Goal: Transaction & Acquisition: Purchase product/service

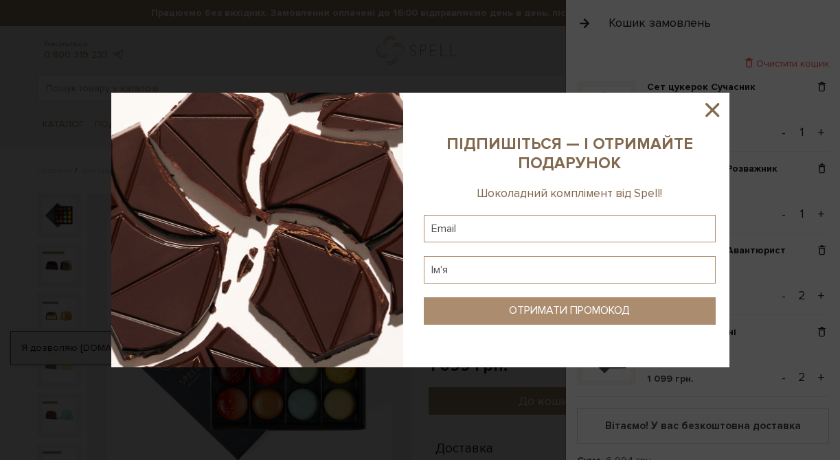
scroll to position [60, 0]
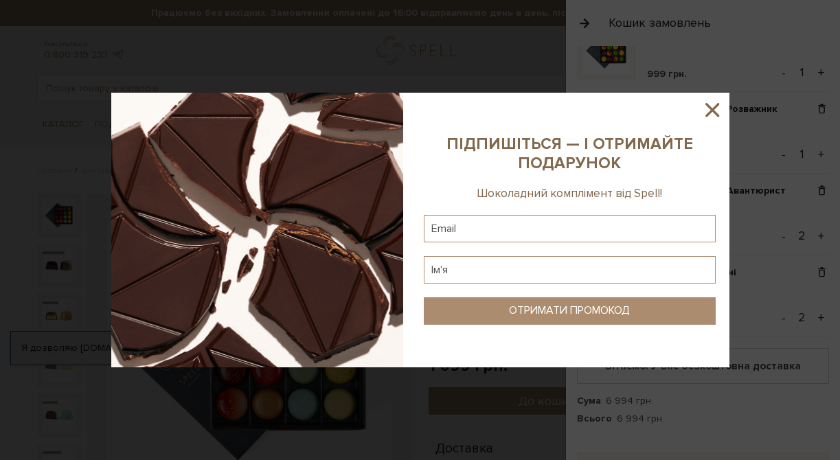
click at [716, 112] on icon at bounding box center [713, 110] width 14 height 14
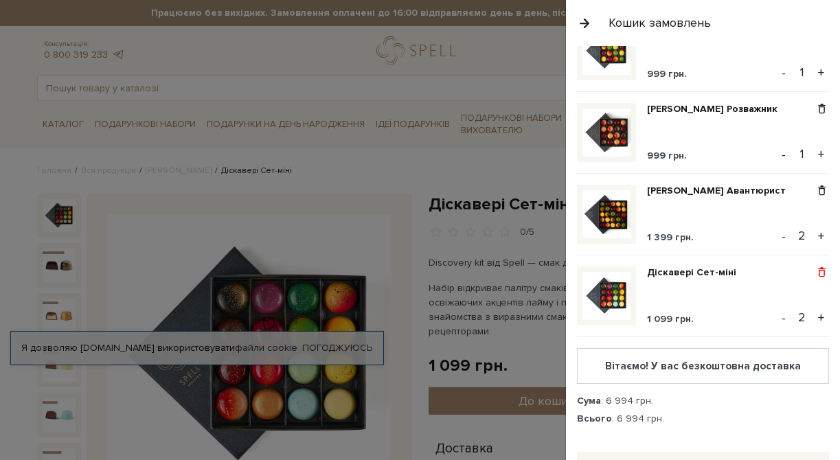
click at [824, 274] on span at bounding box center [822, 273] width 14 height 12
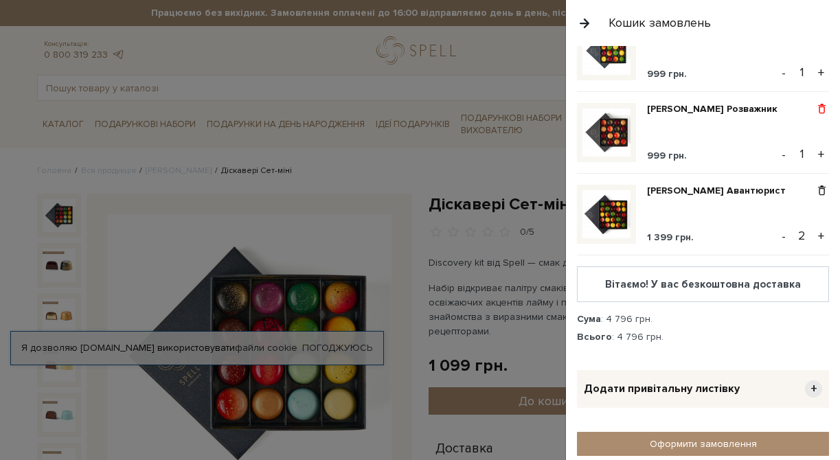
click at [821, 104] on span at bounding box center [822, 109] width 14 height 12
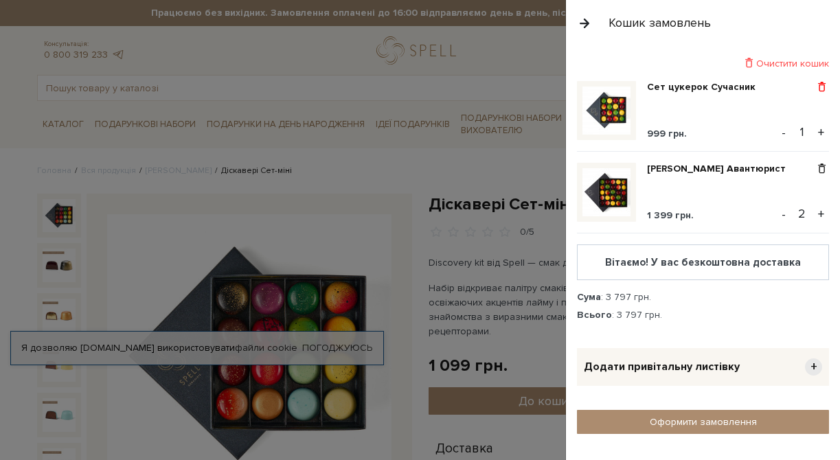
click at [820, 85] on span at bounding box center [822, 87] width 14 height 12
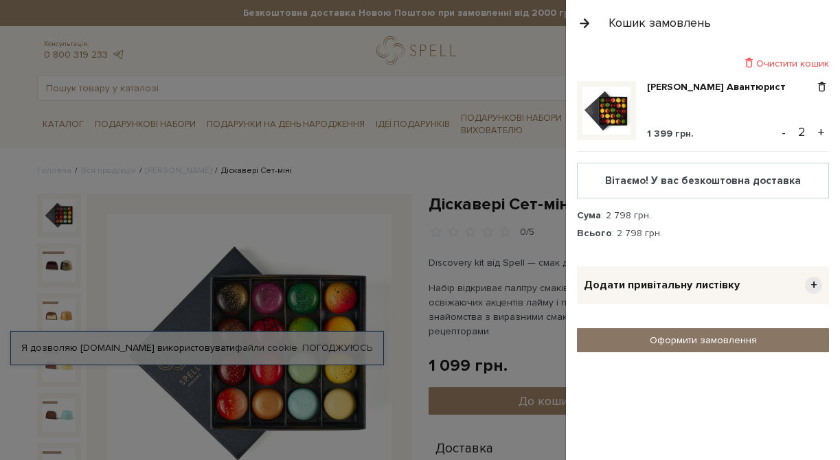
click at [683, 341] on link "Оформити замовлення" at bounding box center [703, 340] width 252 height 24
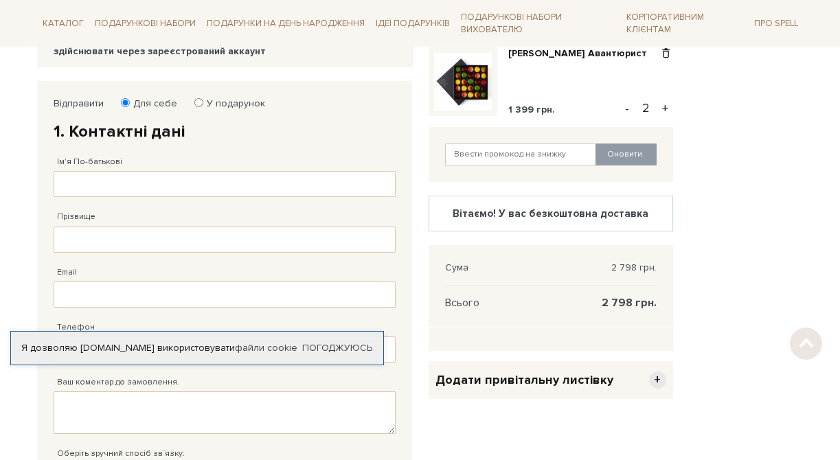
scroll to position [209, 0]
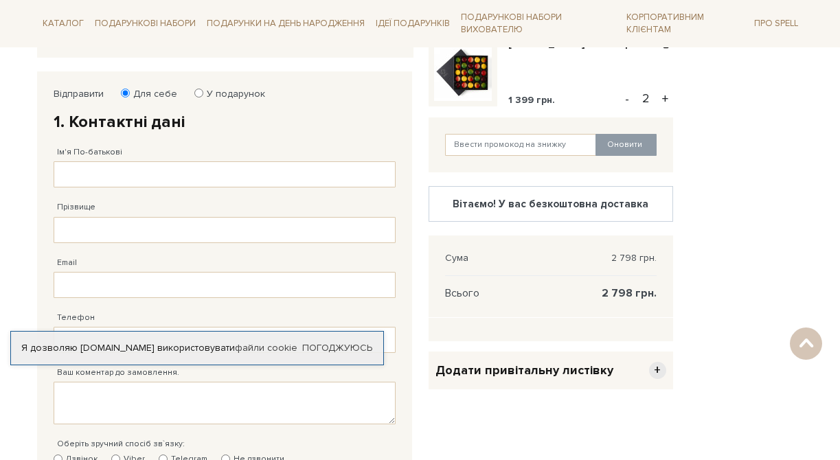
click at [196, 91] on input "У подарунок" at bounding box center [198, 93] width 9 height 9
radio input "true"
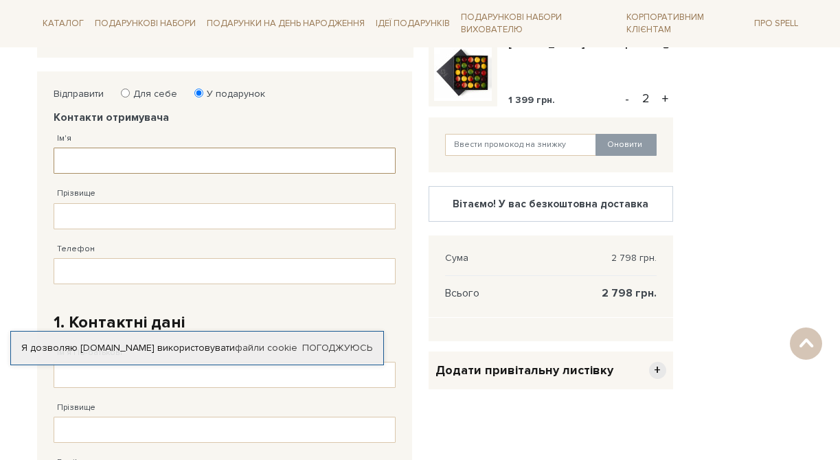
click at [126, 161] on input "Ім'я" at bounding box center [225, 161] width 342 height 26
click at [351, 349] on link "Погоджуюсь" at bounding box center [337, 348] width 70 height 12
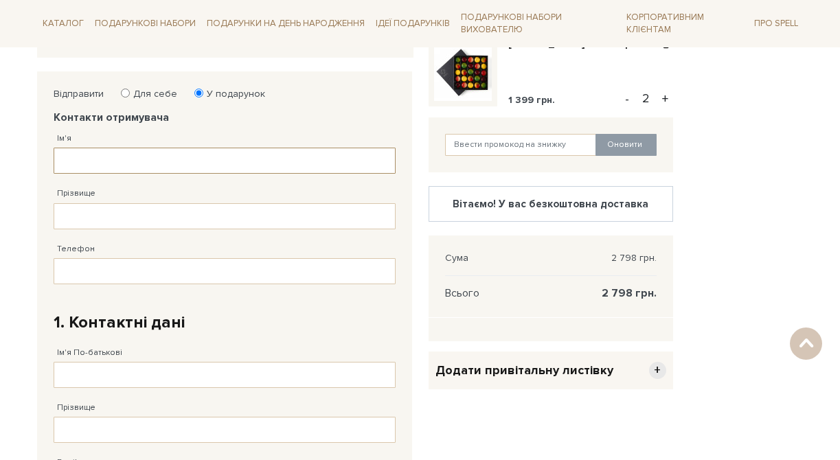
click at [175, 155] on input "Ім'я" at bounding box center [225, 161] width 342 height 26
type input "Марина"
click at [141, 214] on input "Прізвище" at bounding box center [225, 216] width 342 height 26
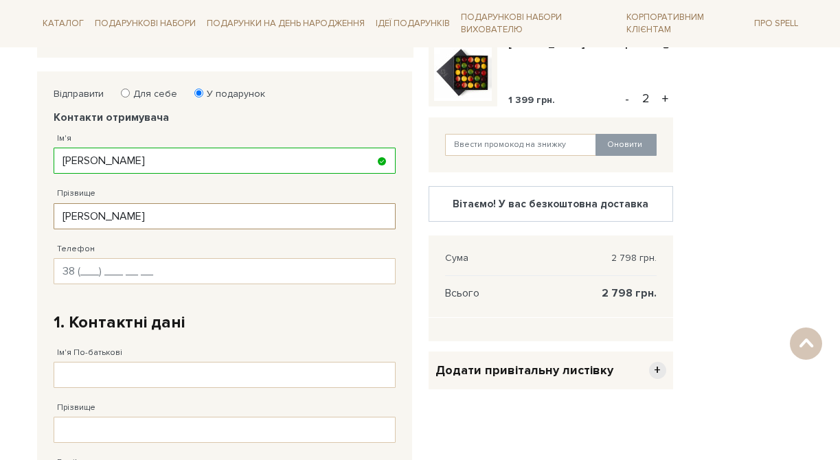
type input "Таровик"
click at [155, 273] on input "Телефон" at bounding box center [225, 271] width 342 height 26
type input "38 (093) 855 87 87"
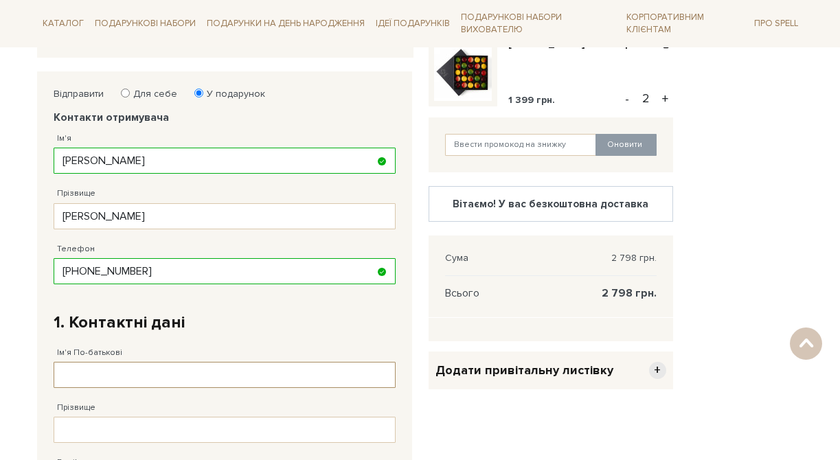
click at [159, 370] on input "Ім'я По-батькові" at bounding box center [225, 375] width 342 height 26
type input "Марина"
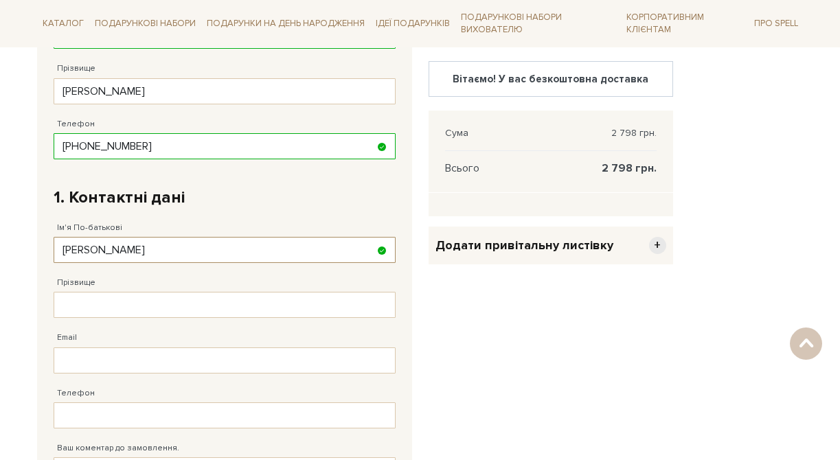
scroll to position [336, 0]
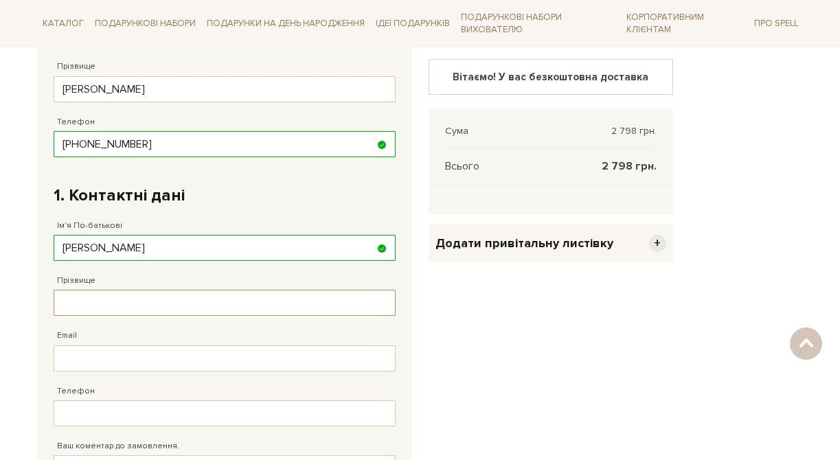
click at [245, 296] on input "Прізвище" at bounding box center [225, 303] width 342 height 26
type input "Таровик"
click at [97, 363] on input "Email" at bounding box center [225, 359] width 342 height 26
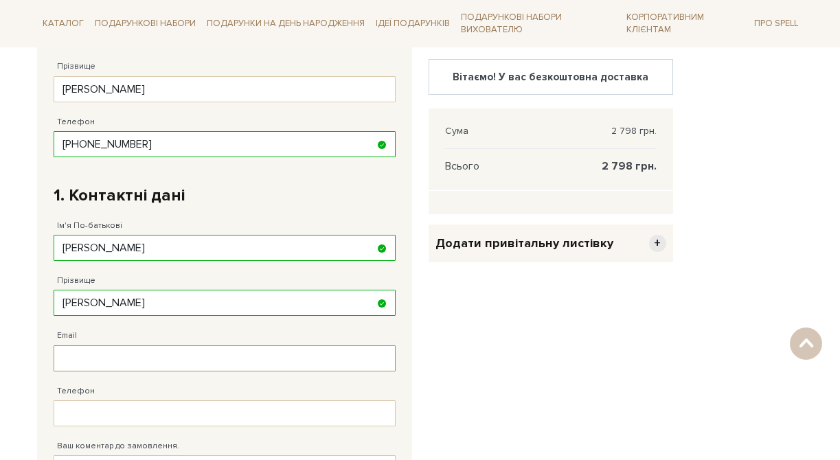
type input "marinatarovik7@gmail.com"
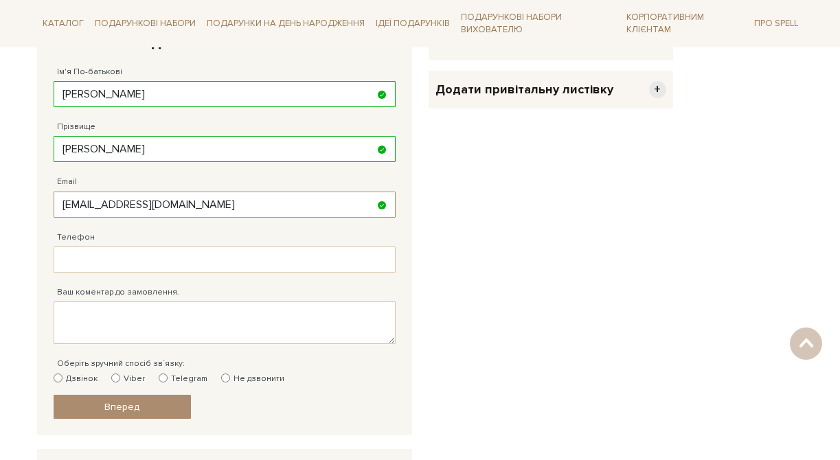
scroll to position [489, 0]
click at [81, 260] on input "Телефон" at bounding box center [225, 260] width 342 height 26
type input "38 (097) 855 87 87"
click at [80, 319] on textarea "Ваш коментар до замовлення." at bounding box center [225, 323] width 342 height 43
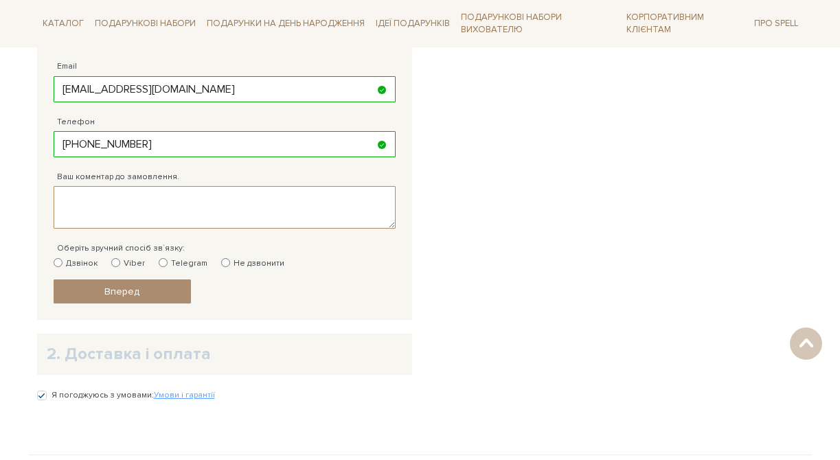
scroll to position [607, 0]
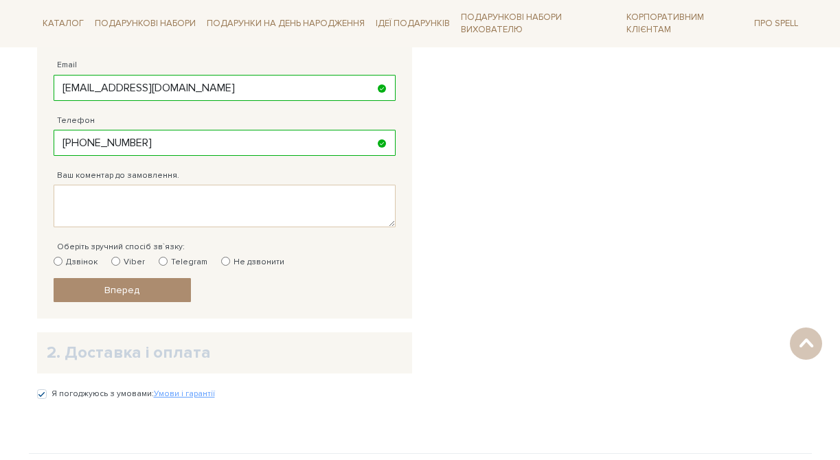
click at [222, 260] on input "Не дзвонити" at bounding box center [225, 261] width 9 height 9
radio input "true"
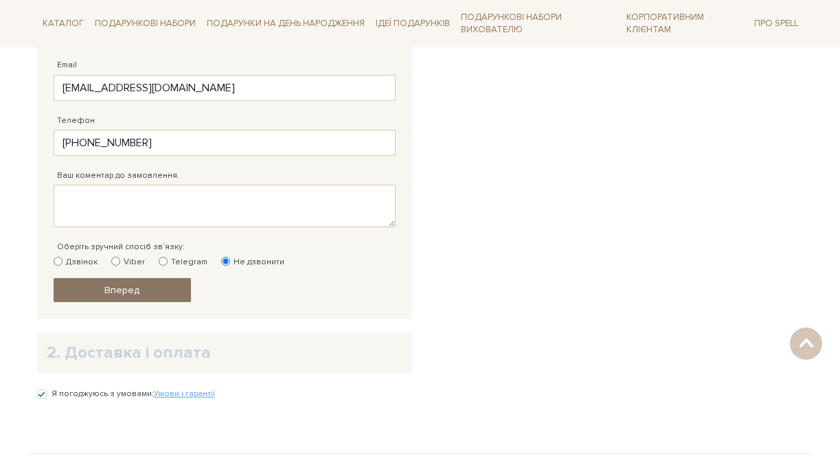
click at [135, 289] on span "Вперед" at bounding box center [121, 290] width 35 height 12
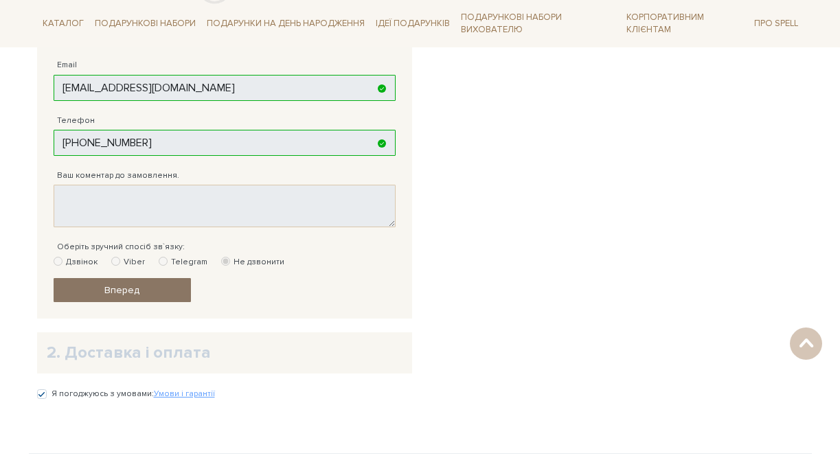
scroll to position [280, 0]
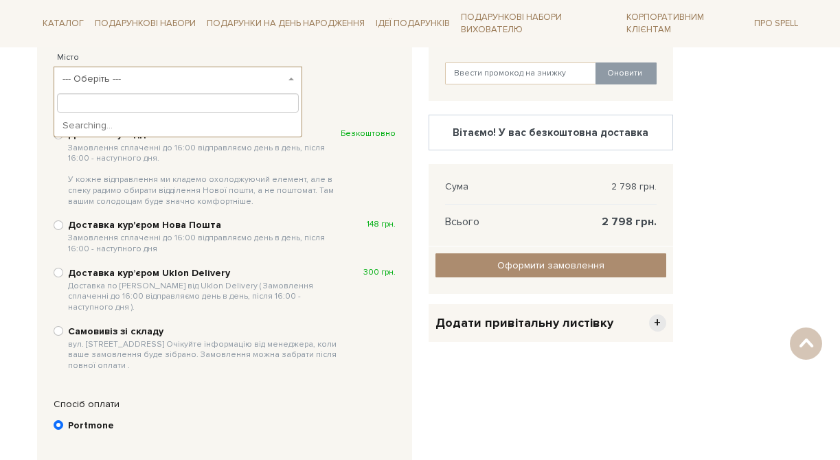
click at [290, 78] on b at bounding box center [291, 79] width 5 height 3
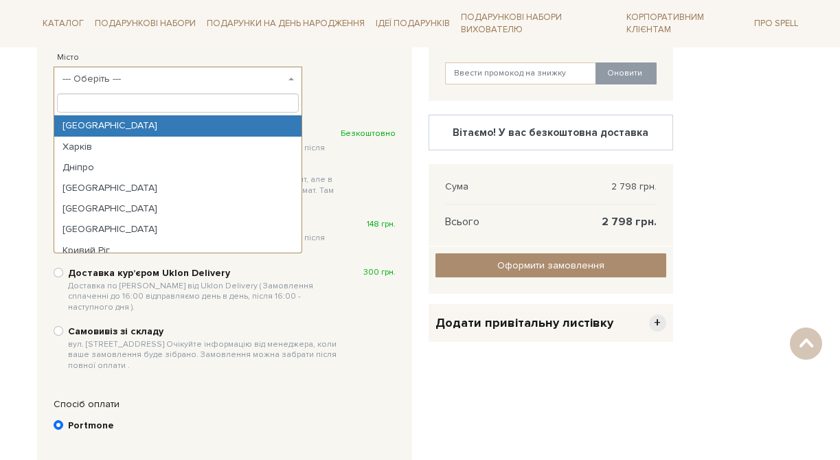
click at [187, 104] on input "search" at bounding box center [178, 102] width 243 height 19
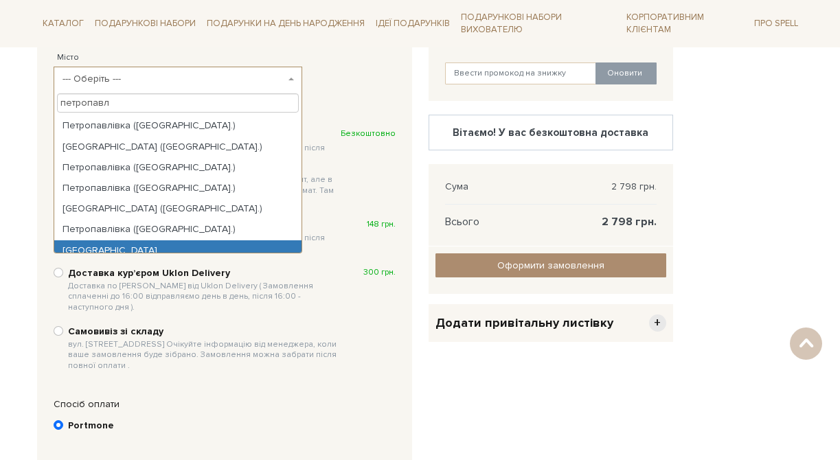
type input "петропавл"
select select "Петропавлівська Борщагівка"
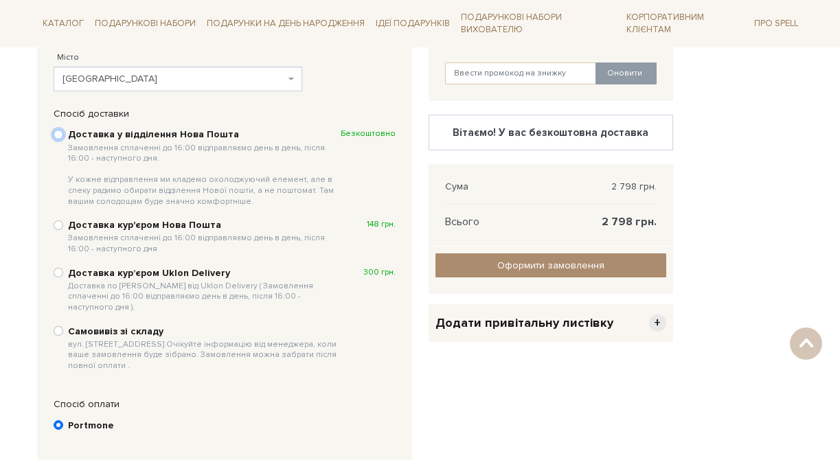
click at [56, 134] on input "Доставка у відділення Нова Пошта Замовлення сплаченні до 16:00 відправляємо ден…" at bounding box center [59, 135] width 10 height 10
radio input "true"
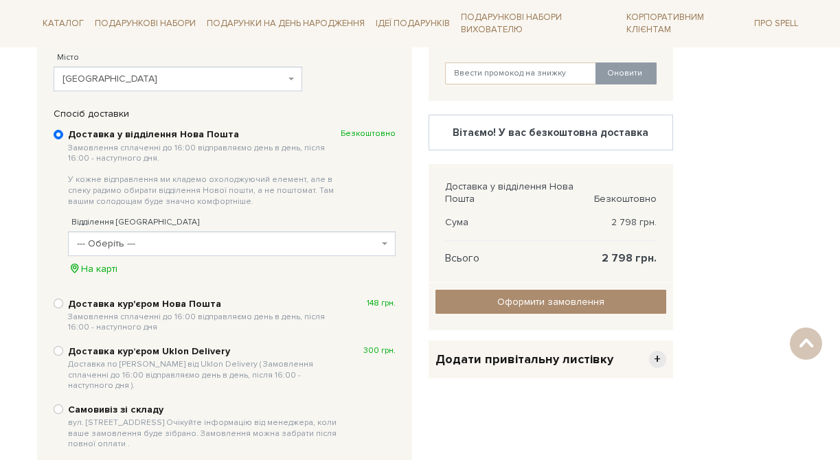
click at [319, 247] on span "--- Оберіть ---" at bounding box center [228, 244] width 302 height 14
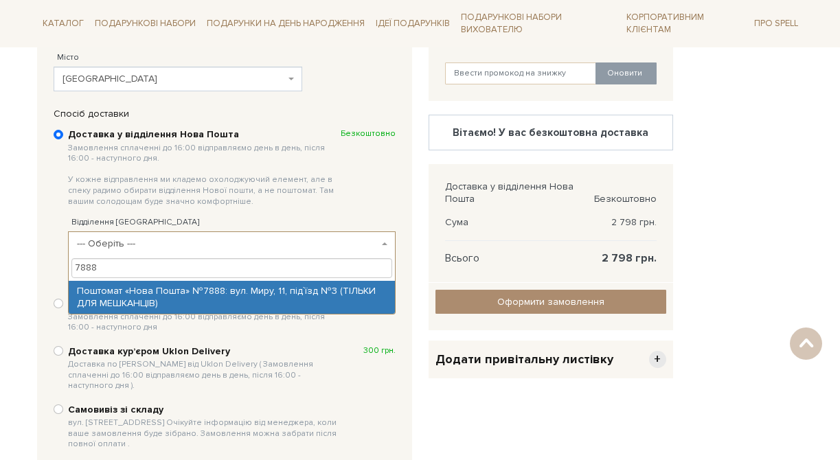
type input "7888"
select select "Поштомат «Нова Пошта» №7888: вул. Миру, 11, під`їзд №3 (ТІЛЬКИ ДЛЯ МЕШКАНЦІВ)"
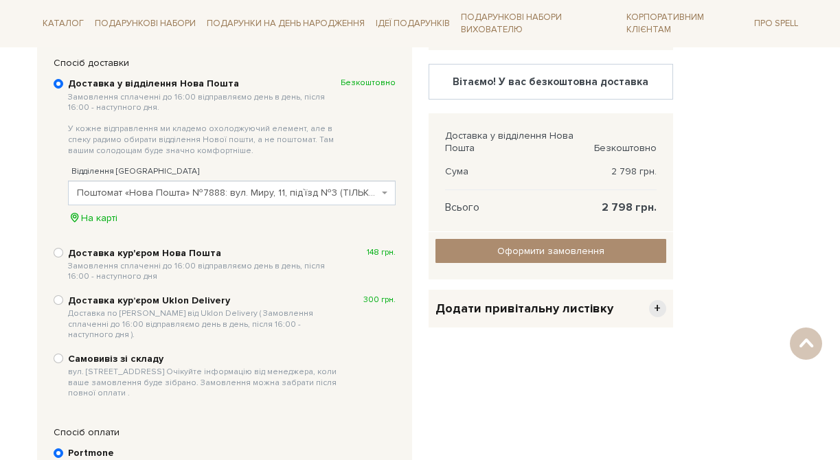
scroll to position [328, 0]
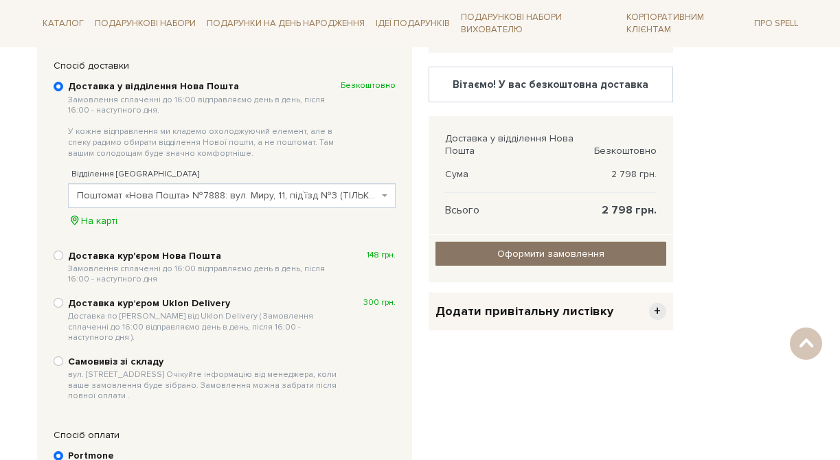
click at [567, 255] on input "Оформити замовлення" at bounding box center [551, 254] width 231 height 24
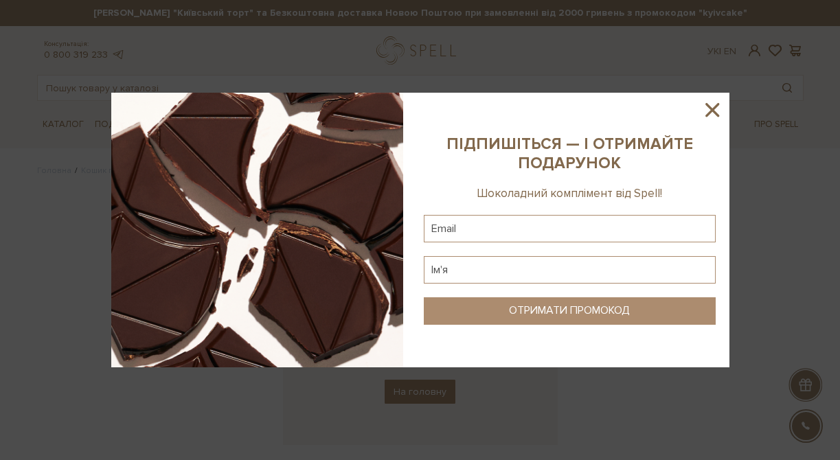
click at [713, 109] on icon at bounding box center [713, 110] width 14 height 14
